Goal: Transaction & Acquisition: Book appointment/travel/reservation

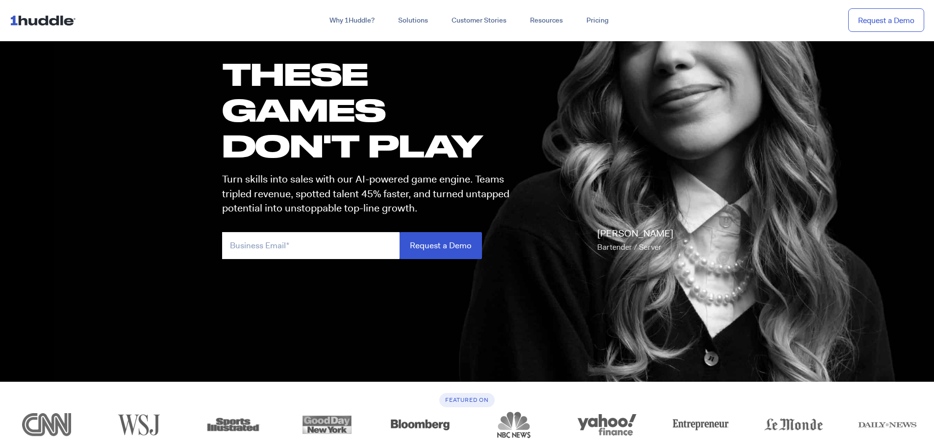
scroll to position [98, 0]
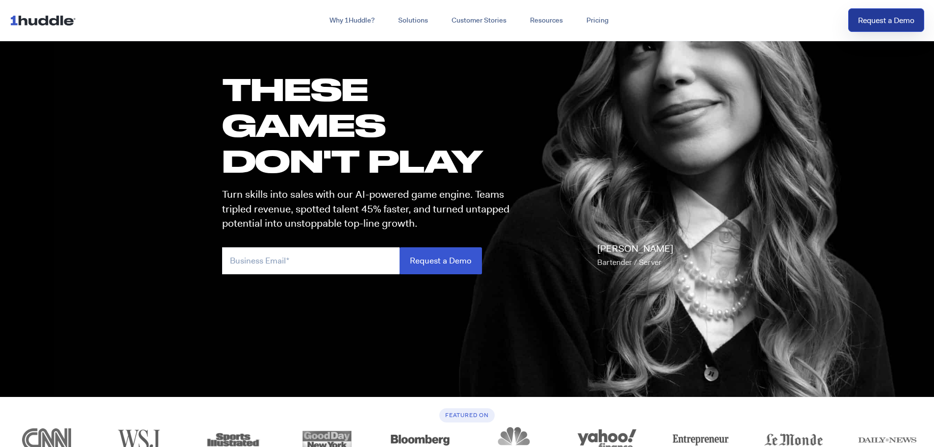
click at [880, 23] on link "Request a Demo" at bounding box center [886, 20] width 76 height 24
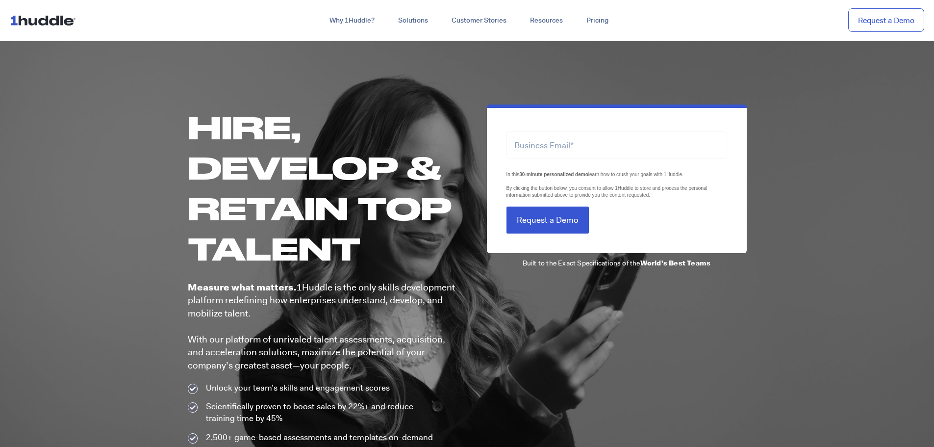
click at [69, 23] on img at bounding box center [45, 20] width 70 height 19
